Goal: Information Seeking & Learning: Learn about a topic

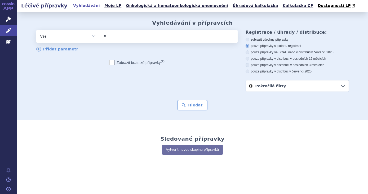
type input "ni"
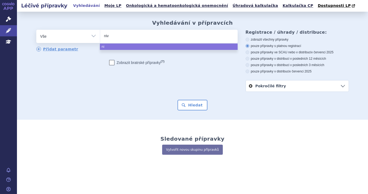
type input "nivo"
type input "nivolu"
type input "nivolum"
type input "nivolumab"
select select "nivolumab"
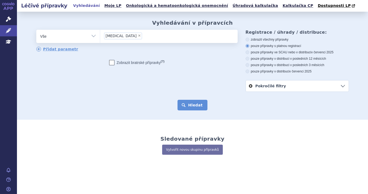
click at [188, 107] on button "Hledat" at bounding box center [193, 105] width 30 height 11
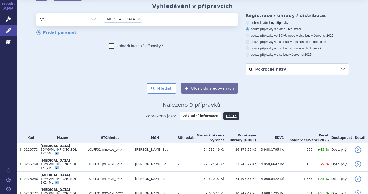
scroll to position [24, 0]
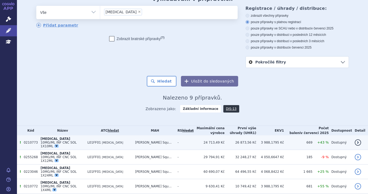
click at [130, 140] on td "L01FF01 NIVOLUMAB" at bounding box center [109, 142] width 48 height 15
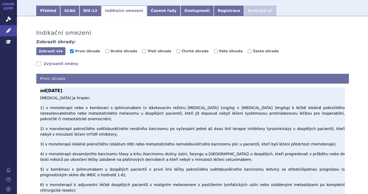
scroll to position [65, 0]
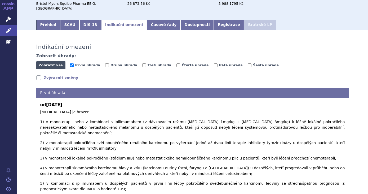
click at [56, 63] on span "Zobrazit vše" at bounding box center [51, 65] width 24 height 4
checkbox input "true"
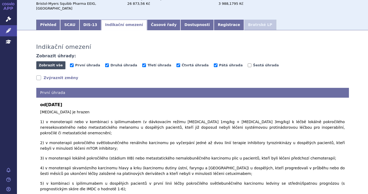
checkbox input "true"
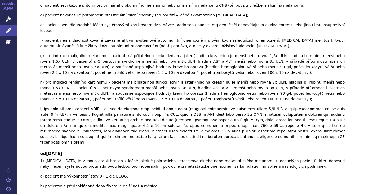
scroll to position [0, 0]
